Goal: Task Accomplishment & Management: Complete application form

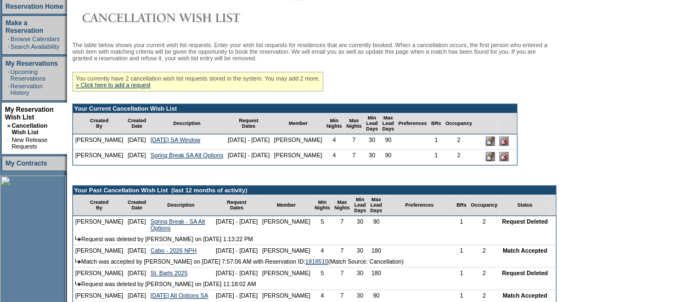
scroll to position [166, 0]
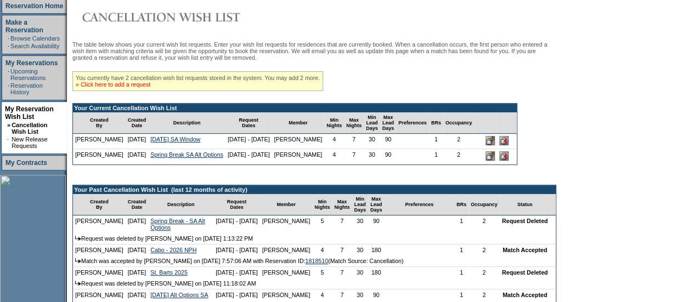
click at [131, 88] on link "» Click here to add a request" at bounding box center [113, 84] width 75 height 7
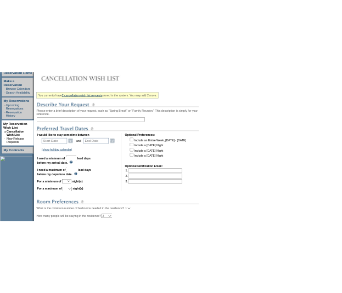
scroll to position [182, 0]
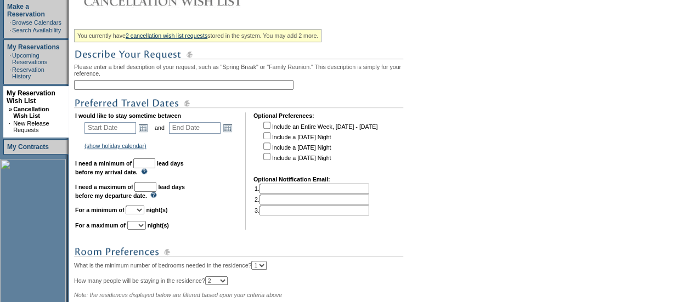
click at [151, 86] on input "text" at bounding box center [183, 85] width 219 height 10
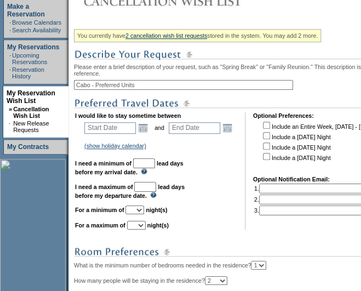
type input "Cabo - Preferred Units"
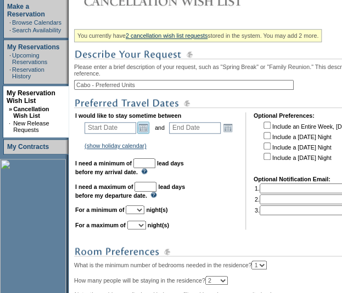
click at [146, 134] on link "Open the calendar popup." at bounding box center [143, 128] width 12 height 12
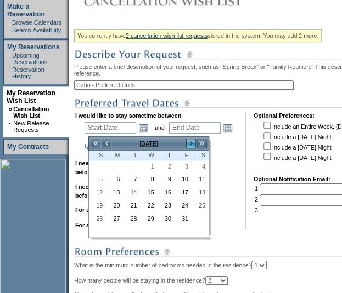
click at [192, 146] on link ">" at bounding box center [190, 143] width 11 height 11
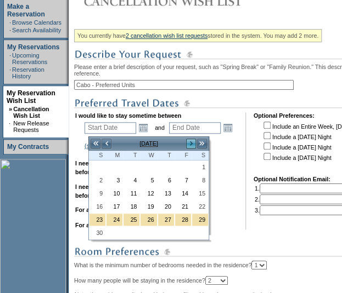
click at [192, 146] on link ">" at bounding box center [190, 143] width 11 height 11
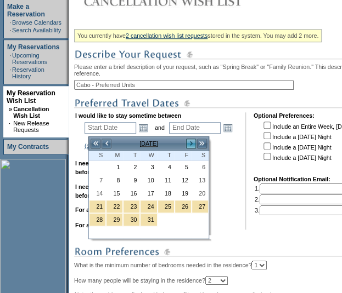
click at [192, 146] on link ">" at bounding box center [190, 143] width 11 height 11
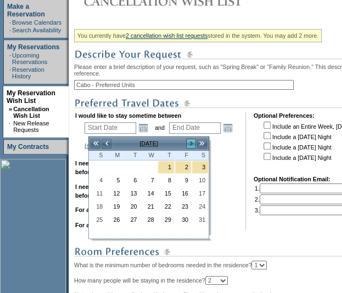
click at [192, 146] on link ">" at bounding box center [190, 143] width 11 height 11
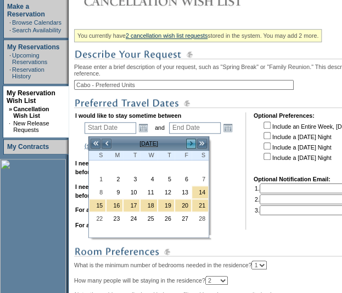
click at [192, 146] on link ">" at bounding box center [190, 143] width 11 height 11
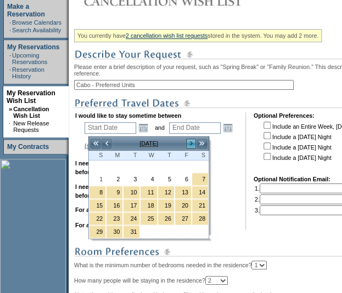
click at [192, 146] on link ">" at bounding box center [190, 143] width 11 height 11
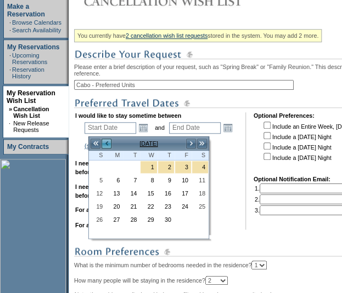
click at [106, 146] on link "<" at bounding box center [106, 143] width 11 height 11
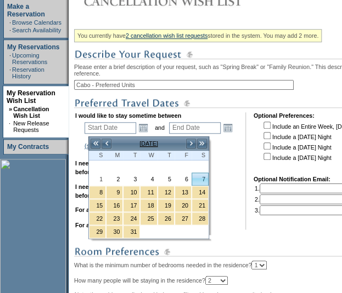
click at [205, 179] on link "7" at bounding box center [200, 179] width 16 height 12
type input "[DATE]"
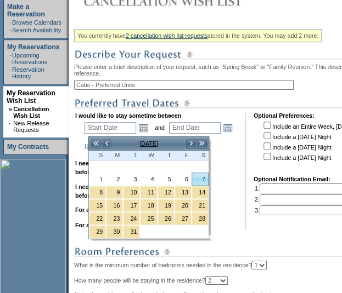
type input "157"
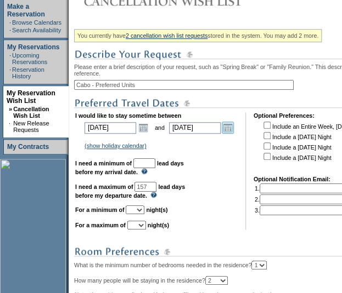
click at [232, 134] on link "Open the calendar popup." at bounding box center [228, 128] width 12 height 12
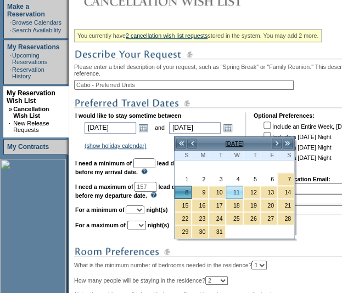
click at [235, 190] on link "11" at bounding box center [234, 192] width 16 height 12
type input "[DATE]"
type input "160"
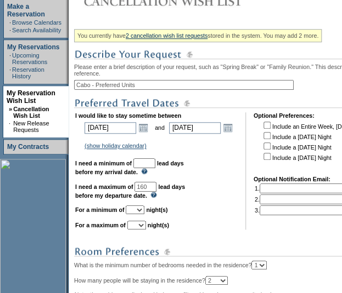
click at [155, 166] on input "text" at bounding box center [144, 164] width 22 height 10
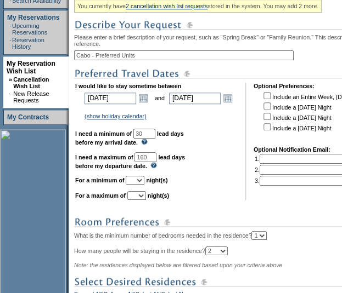
scroll to position [214, 0]
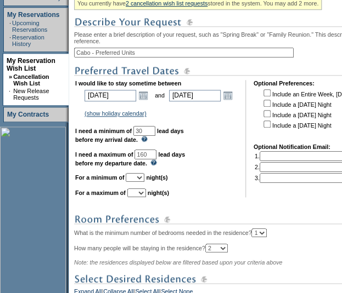
type input "30"
click at [144, 182] on select "1 2 3 4 5 6 7 8 9 10 11 12 13 14" at bounding box center [135, 177] width 19 height 9
select select "4"
click at [139, 179] on select "1 2 3 4 5 6 7 8 9 10 11 12 13 14" at bounding box center [135, 177] width 19 height 9
click at [146, 197] on select "1 2 3 4 5 6 7 8 9 10 11 12 13 14" at bounding box center [136, 193] width 19 height 9
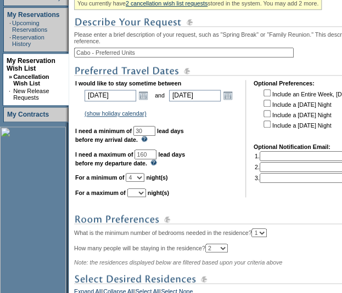
select select "4"
click at [140, 194] on select "1 2 3 4 5 6 7 8 9 10 11 12 13 14" at bounding box center [136, 193] width 19 height 9
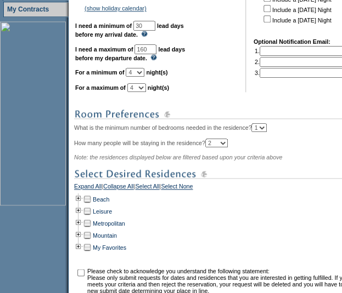
scroll to position [320, 0]
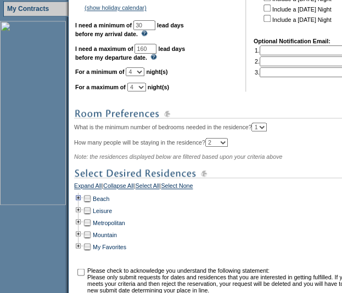
click at [83, 205] on td at bounding box center [78, 199] width 9 height 12
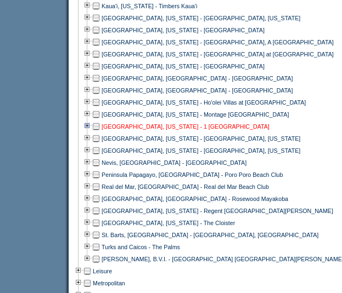
scroll to position [616, 0]
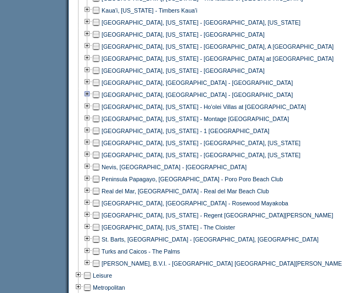
click at [92, 101] on td at bounding box center [87, 95] width 9 height 12
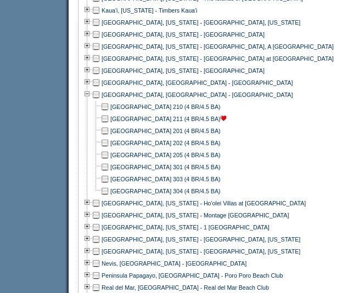
click at [100, 101] on td at bounding box center [96, 95] width 9 height 12
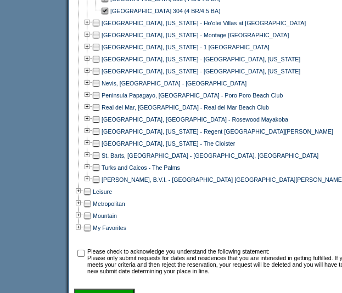
scroll to position [801, 0]
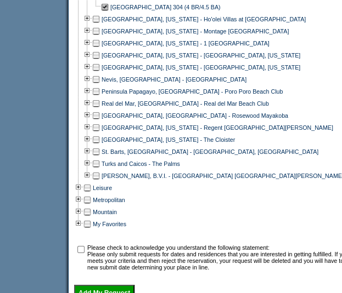
click at [83, 253] on input "checkbox" at bounding box center [80, 249] width 7 height 7
checkbox input "true"
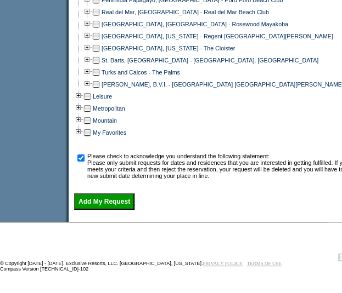
click at [110, 206] on input "Add My Request" at bounding box center [104, 202] width 60 height 16
